Goal: Check status: Check status

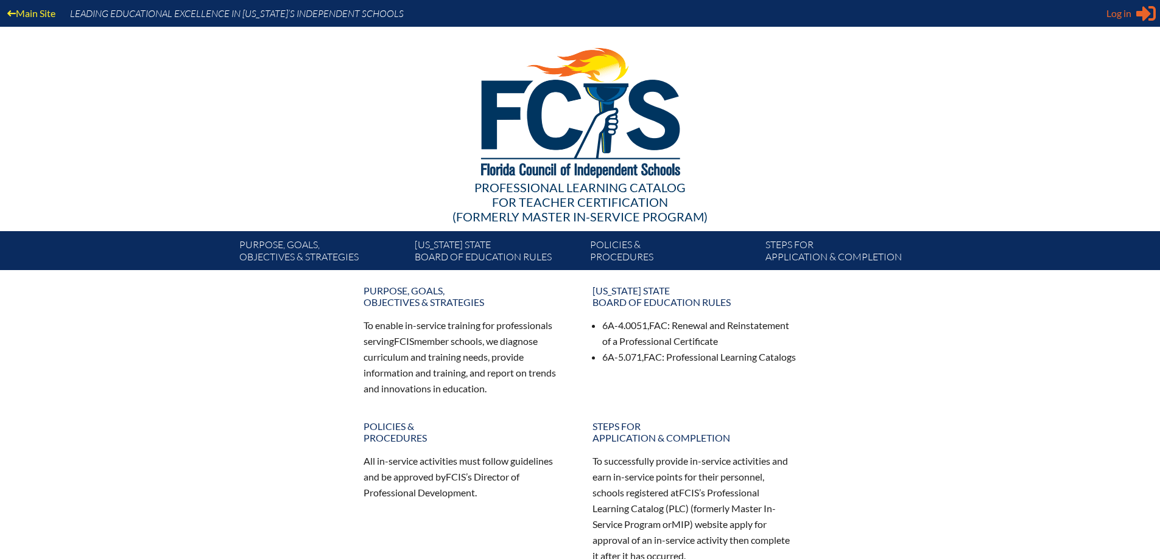
type input "alexfernandez@stmarkspbg.org"
click at [1120, 10] on span "Log in" at bounding box center [1118, 13] width 25 height 15
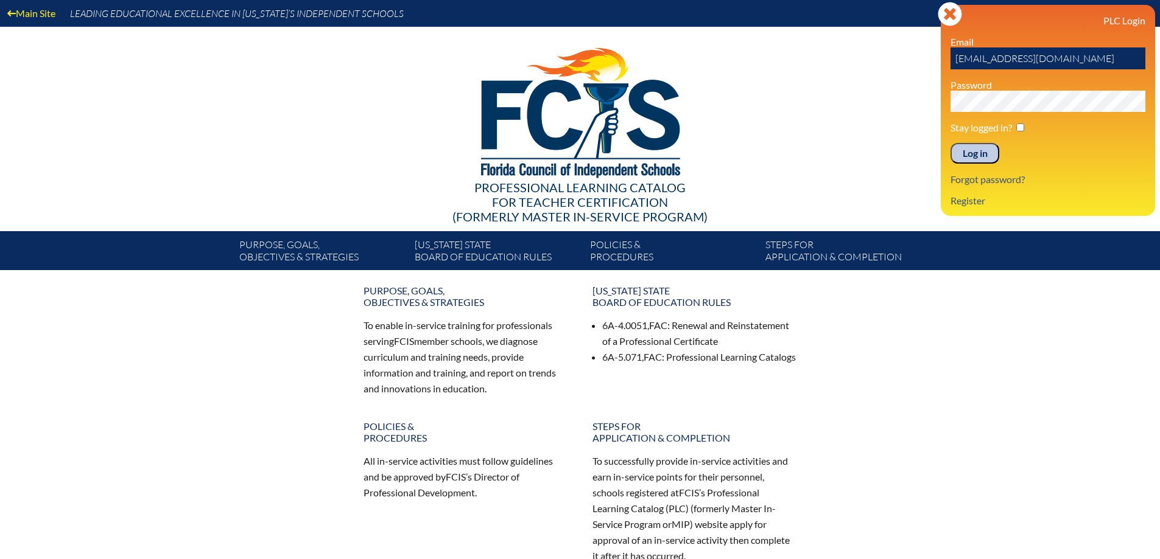
click at [982, 155] on input "Log in" at bounding box center [974, 153] width 49 height 21
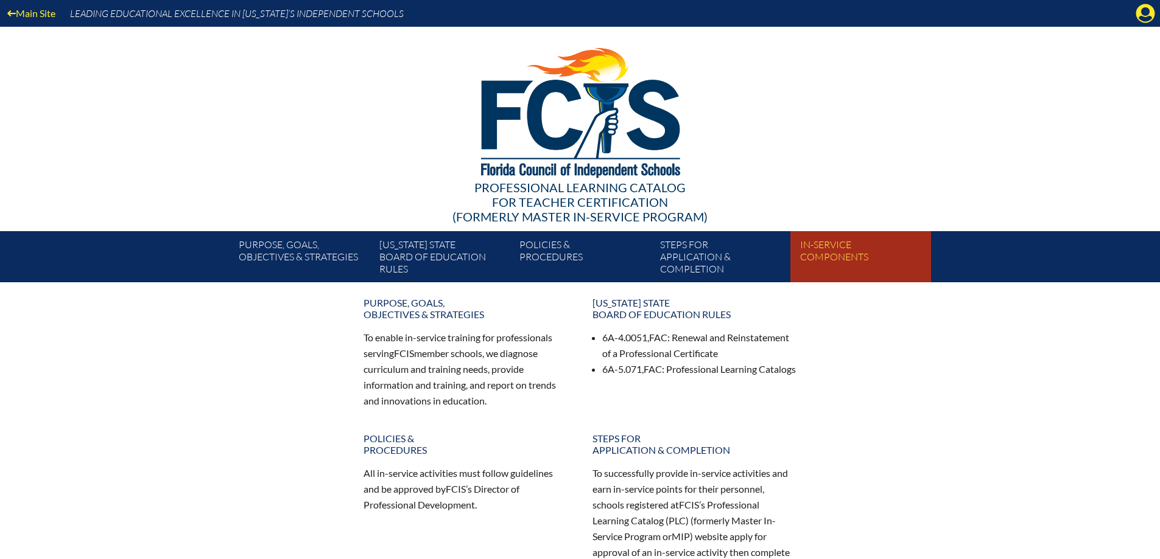
click at [844, 251] on link "In-service components" at bounding box center [865, 259] width 140 height 46
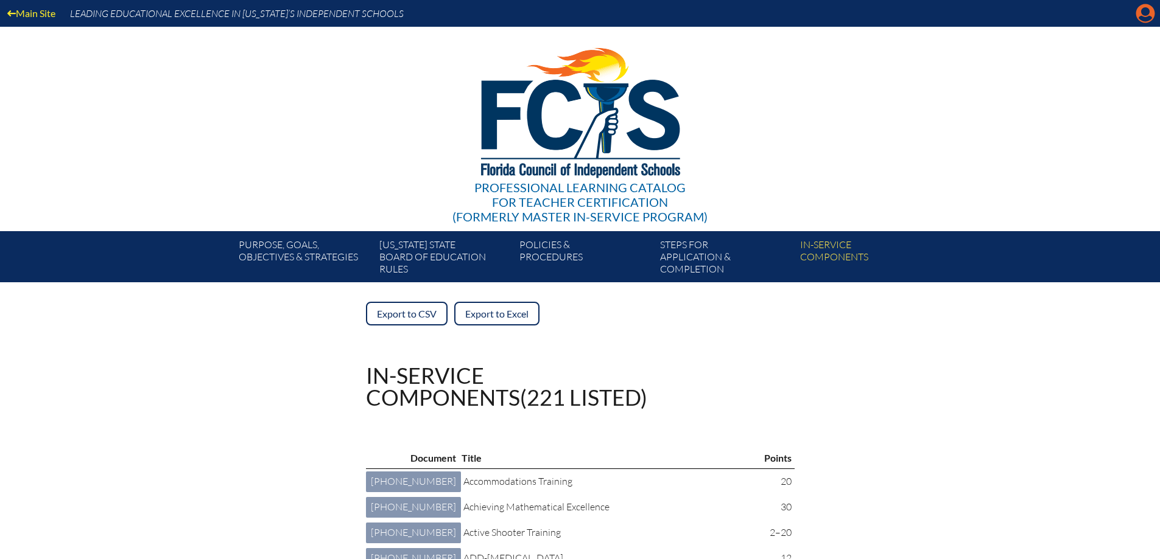
drag, startPoint x: 0, startPoint y: 0, endPoint x: 1147, endPoint y: 16, distance: 1147.5
click at [1147, 16] on icon at bounding box center [1145, 13] width 19 height 19
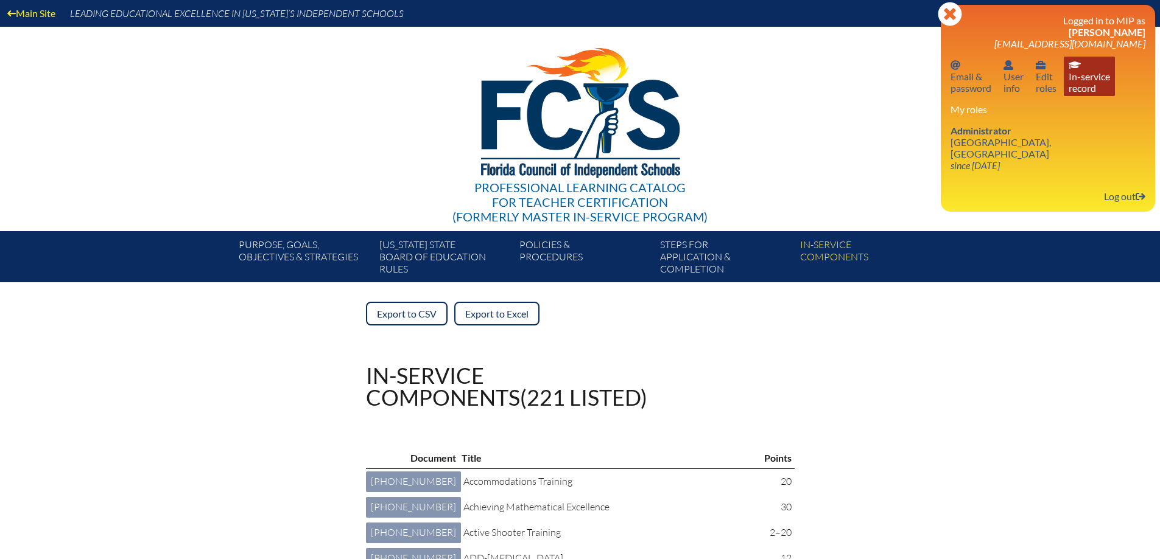
click at [1088, 66] on link "In-service record In-service record" at bounding box center [1088, 77] width 51 height 40
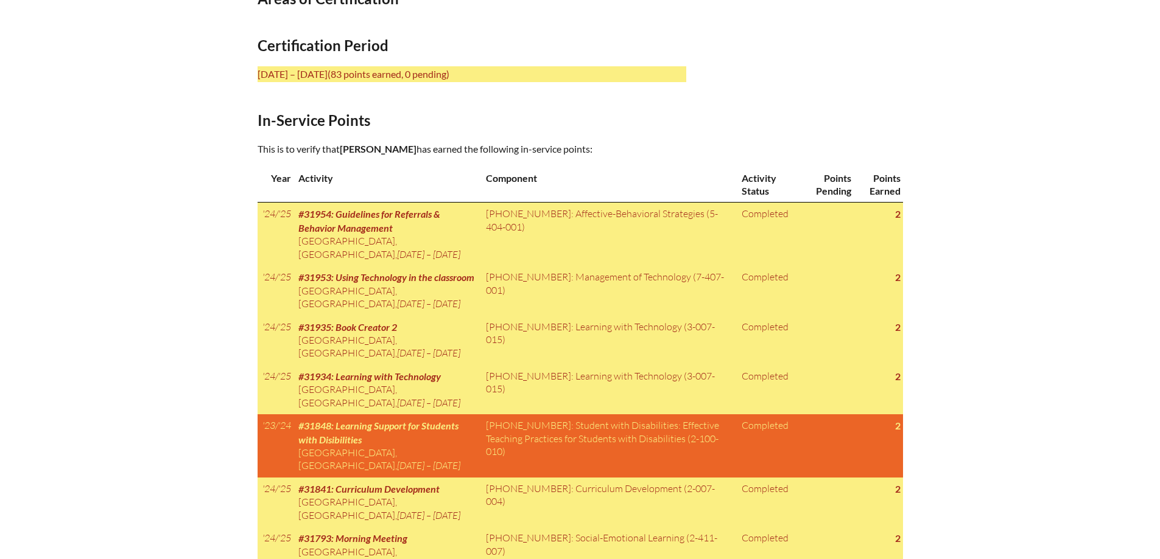
scroll to position [365, 0]
